Goal: Task Accomplishment & Management: Use online tool/utility

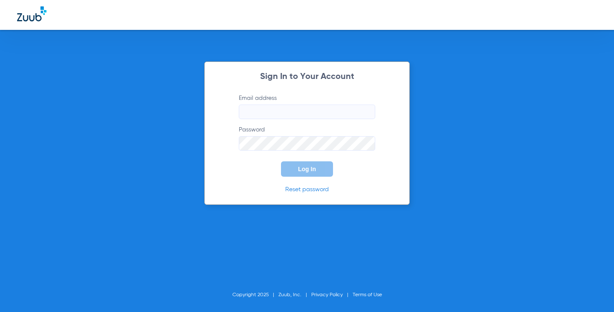
click at [332, 107] on input "Email address" at bounding box center [307, 111] width 136 height 14
type input "[EMAIL_ADDRESS][DOMAIN_NAME]"
click at [281, 161] on button "Log In" at bounding box center [307, 168] width 52 height 15
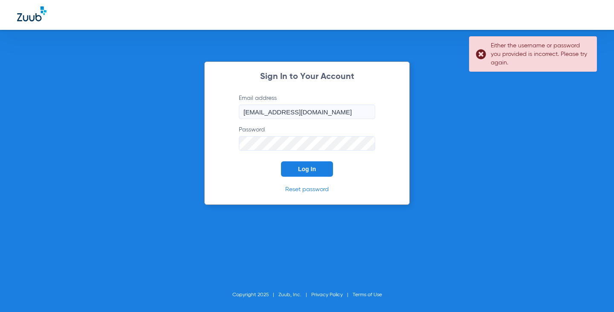
click at [281, 161] on button "Log In" at bounding box center [307, 168] width 52 height 15
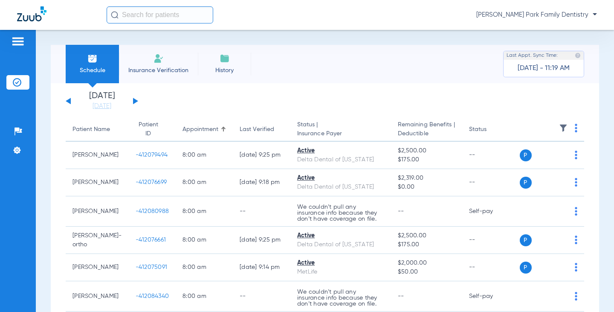
click at [136, 102] on button at bounding box center [135, 101] width 5 height 6
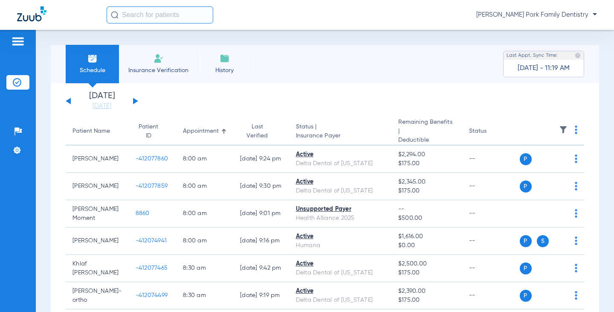
click at [559, 125] on img at bounding box center [563, 129] width 9 height 9
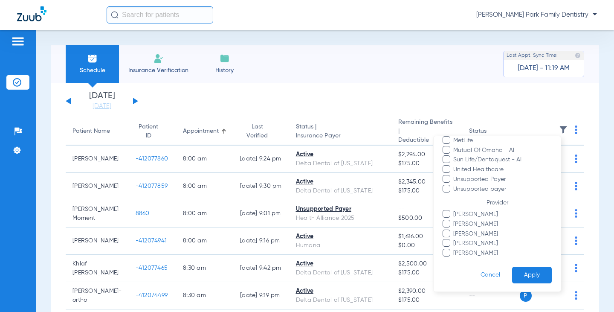
scroll to position [175, 0]
click at [477, 223] on span "[PERSON_NAME]" at bounding box center [502, 223] width 99 height 9
click at [455, 229] on input "[PERSON_NAME]" at bounding box center [455, 229] width 0 height 0
click at [515, 268] on button "Apply" at bounding box center [532, 274] width 40 height 17
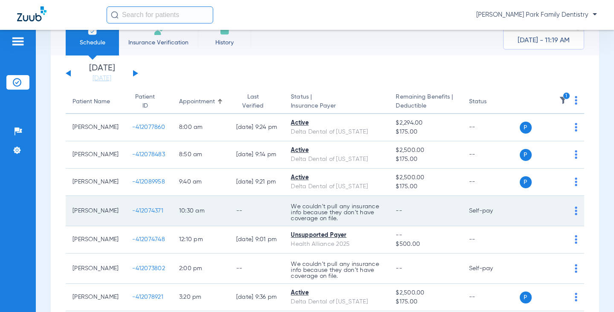
scroll to position [43, 0]
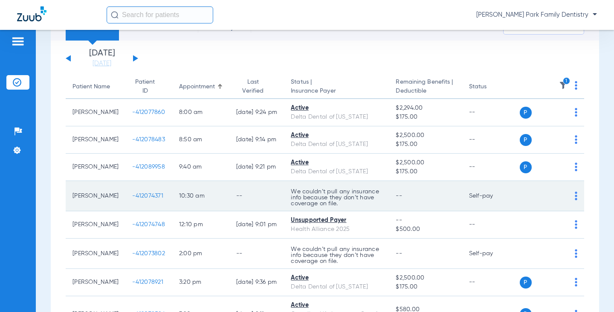
click at [142, 197] on span "-412074371" at bounding box center [147, 196] width 31 height 6
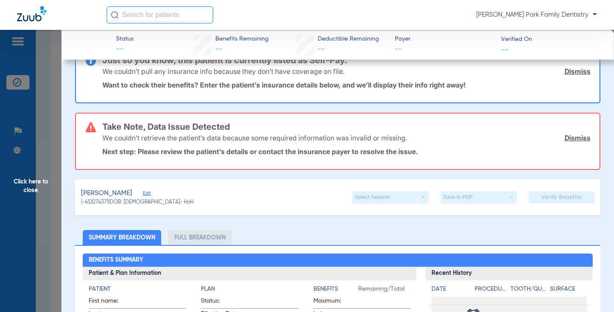
scroll to position [85, 0]
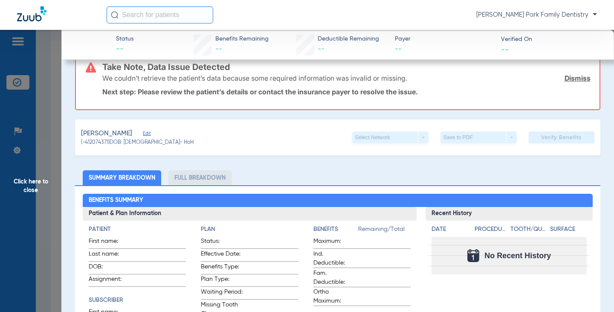
click at [26, 183] on span "Click here to close" at bounding box center [30, 186] width 61 height 312
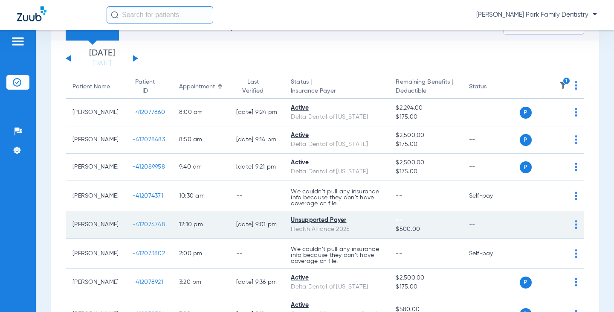
click at [137, 224] on span "-412074748" at bounding box center [148, 224] width 33 height 6
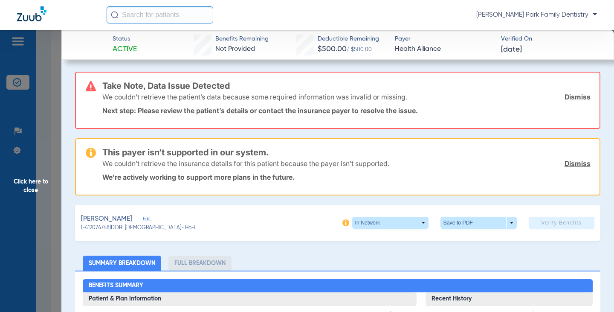
click at [33, 182] on span "Click here to close" at bounding box center [30, 186] width 61 height 312
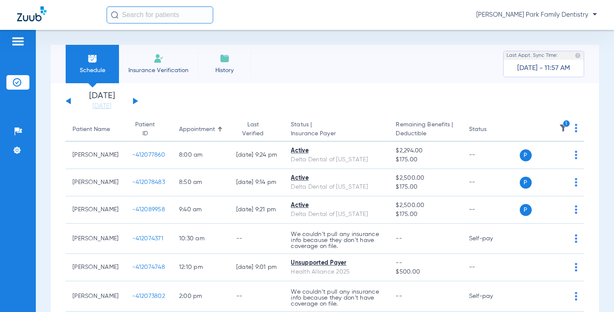
click at [551, 123] on th "1" at bounding box center [552, 130] width 65 height 24
click at [559, 124] on img at bounding box center [563, 128] width 9 height 9
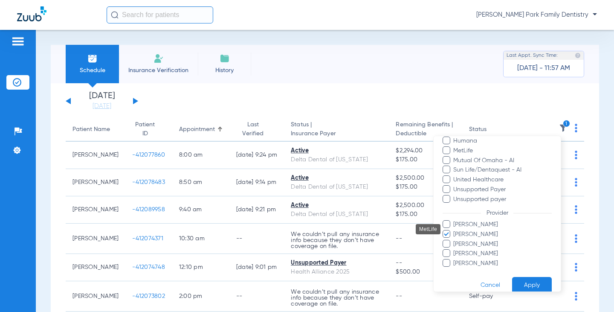
scroll to position [175, 0]
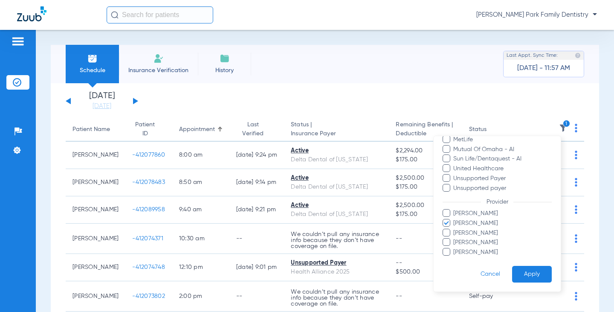
click at [512, 273] on button "Apply" at bounding box center [532, 274] width 40 height 17
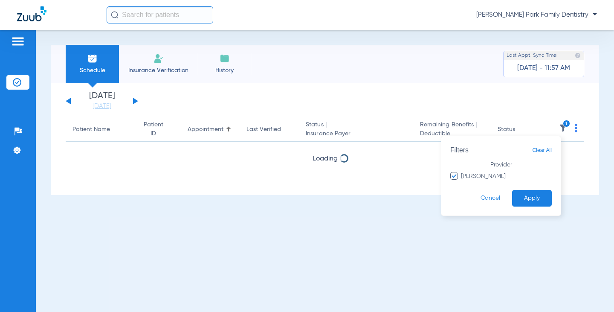
scroll to position [0, 0]
